Goal: Transaction & Acquisition: Purchase product/service

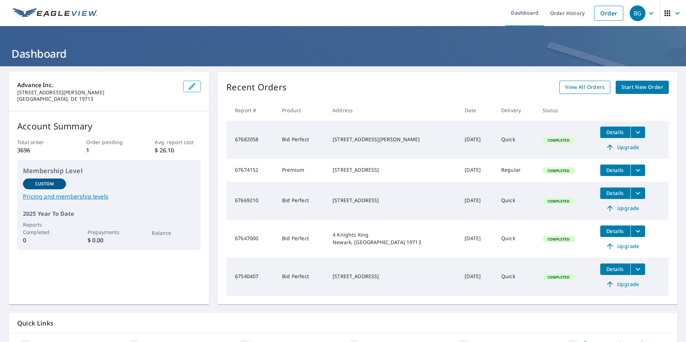
click at [573, 91] on span "View All Orders" at bounding box center [584, 87] width 39 height 9
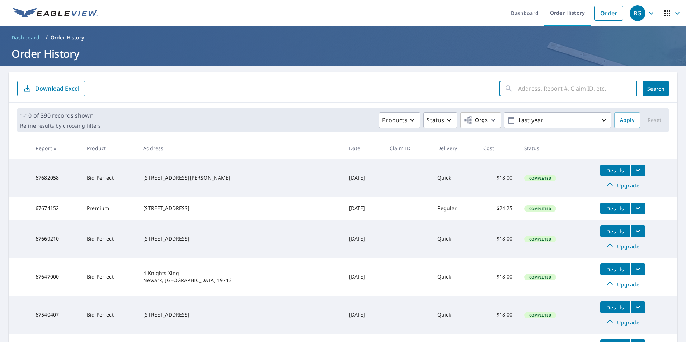
click at [533, 94] on input "text" at bounding box center [577, 89] width 119 height 20
type input "[STREET_ADDRESS][PERSON_NAME]"
click button "Search" at bounding box center [656, 89] width 26 height 16
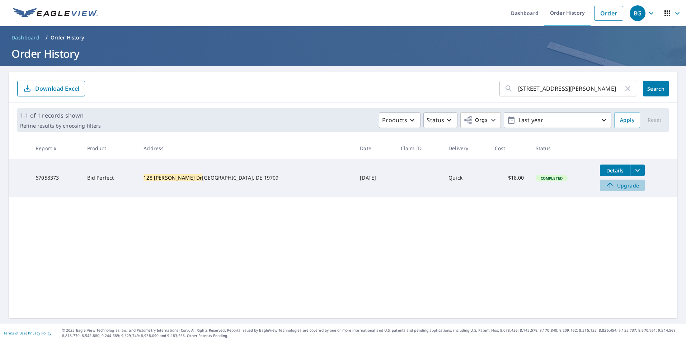
click at [605, 187] on span "Upgrade" at bounding box center [622, 185] width 36 height 9
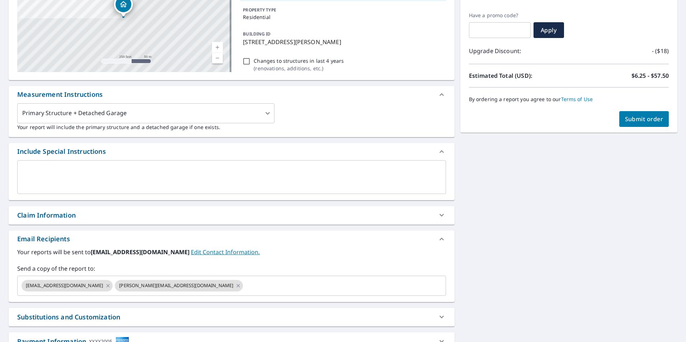
scroll to position [169, 0]
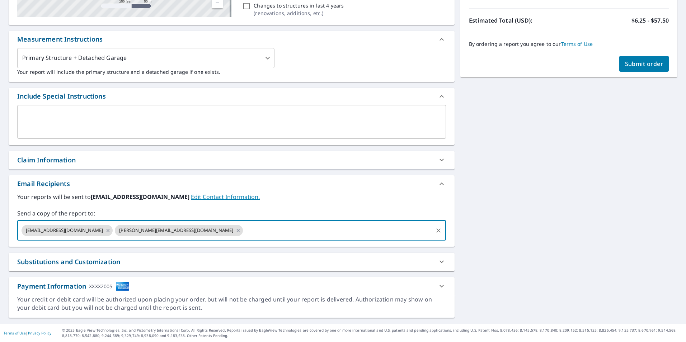
click at [244, 233] on input "text" at bounding box center [338, 231] width 188 height 14
type input "[EMAIL_ADDRESS][DOMAIN_NAME]"
click at [327, 187] on div "Email Recipients" at bounding box center [225, 184] width 416 height 10
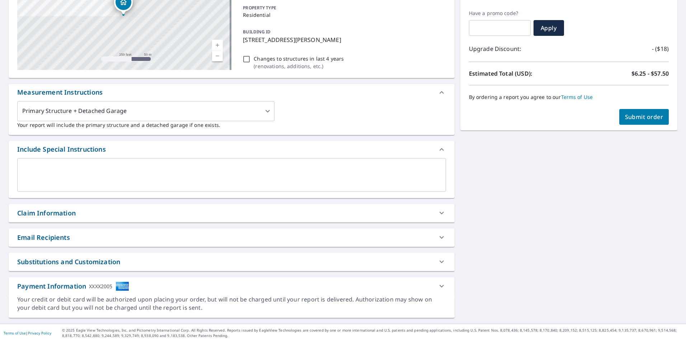
scroll to position [116, 0]
click at [440, 238] on icon at bounding box center [442, 238] width 4 height 3
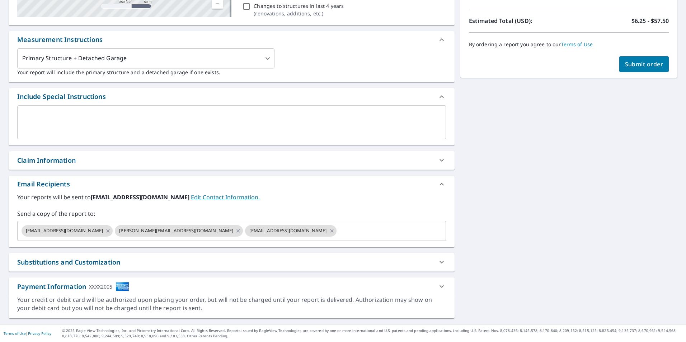
scroll to position [169, 0]
click at [632, 67] on span "Submit order" at bounding box center [644, 64] width 38 height 8
checkbox input "true"
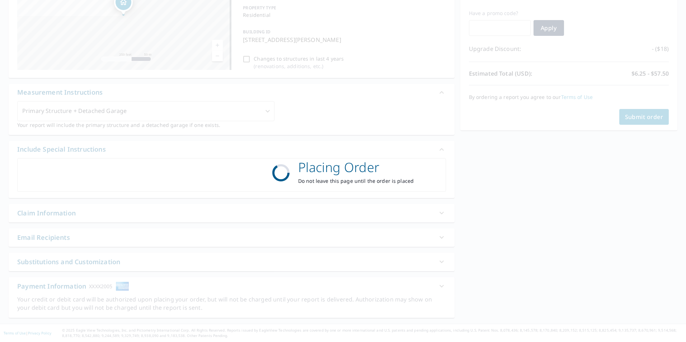
scroll to position [116, 0]
